Goal: Task Accomplishment & Management: Manage account settings

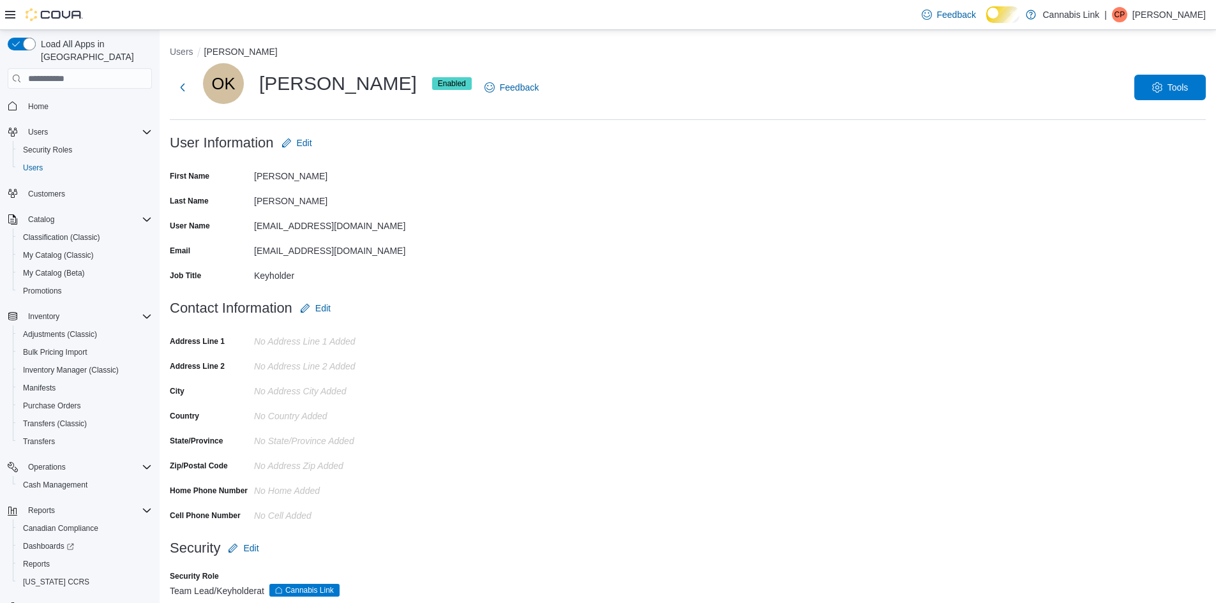
click at [1157, 13] on p "[PERSON_NAME]" at bounding box center [1168, 14] width 73 height 15
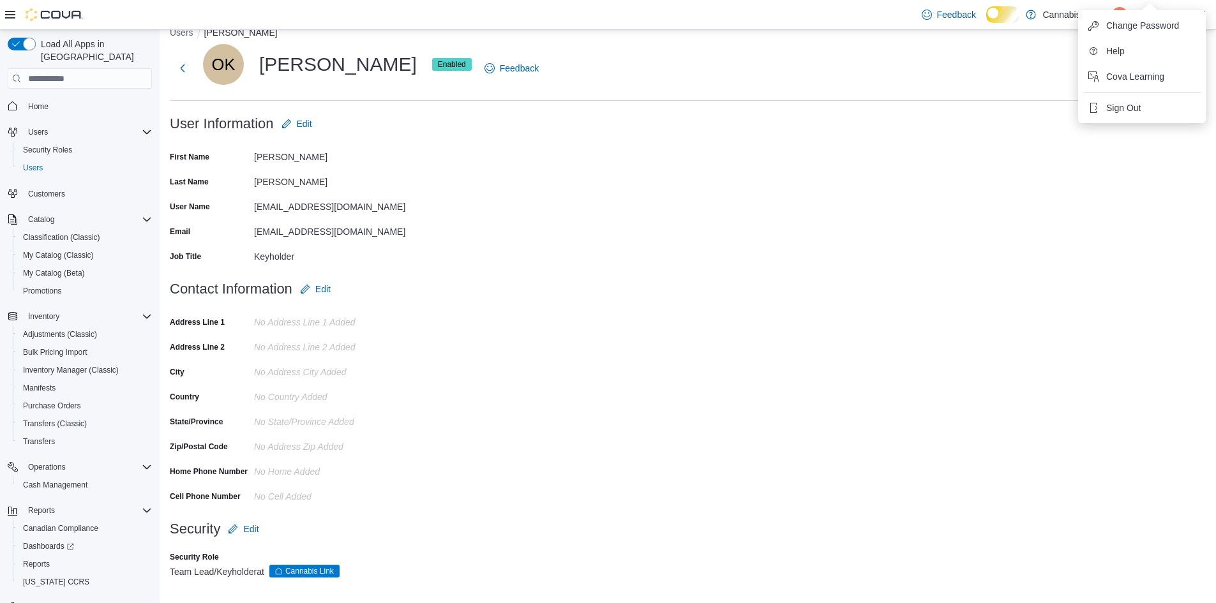
scroll to position [40, 0]
click at [1134, 101] on span "Sign Out" at bounding box center [1123, 107] width 34 height 13
